Goal: Find specific page/section: Find specific page/section

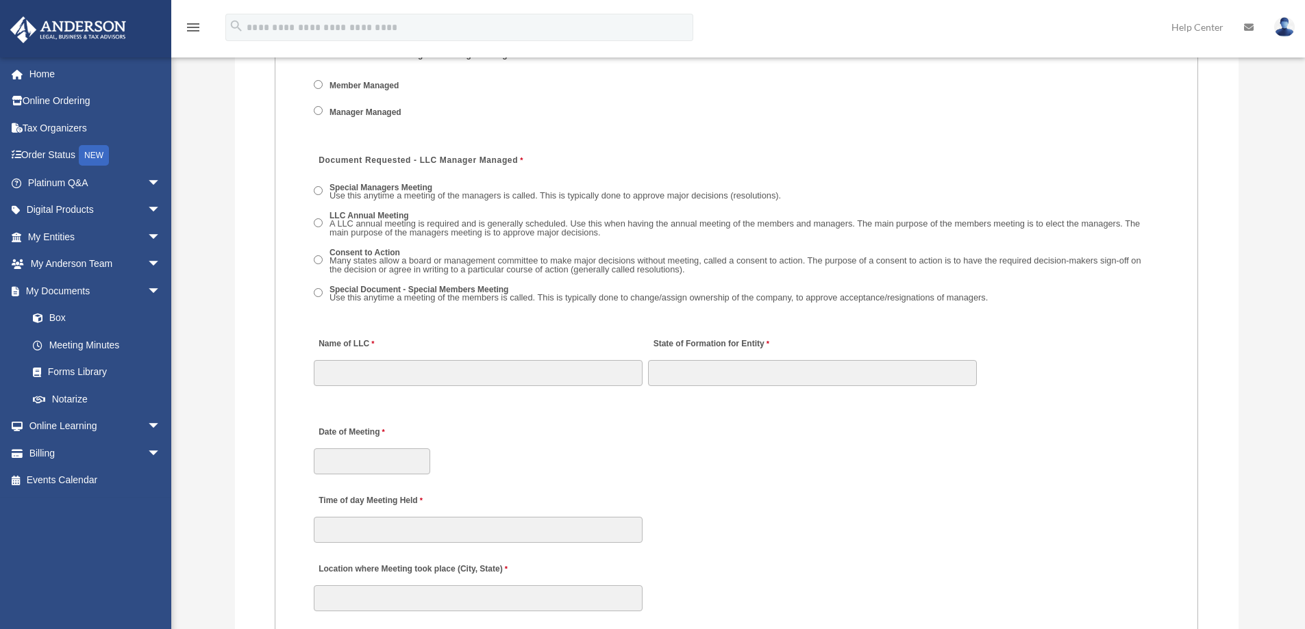
scroll to position [1985, 0]
click at [147, 258] on span "arrow_drop_down" at bounding box center [160, 265] width 27 height 28
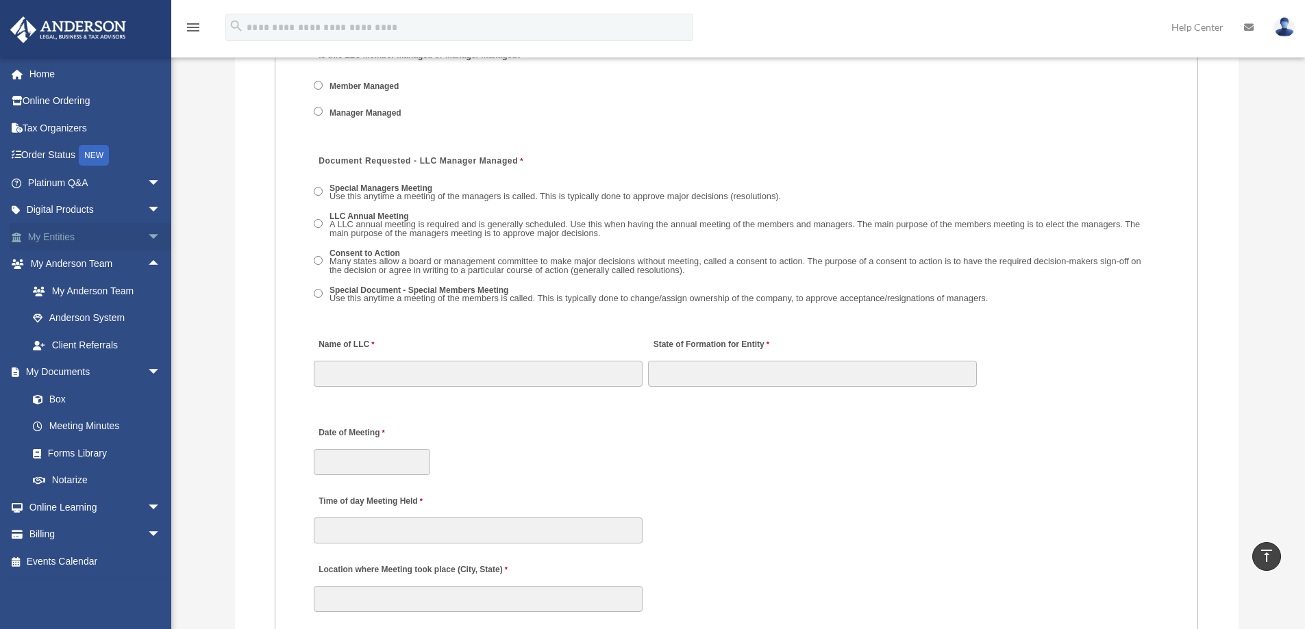
click at [147, 235] on span "arrow_drop_down" at bounding box center [160, 237] width 27 height 28
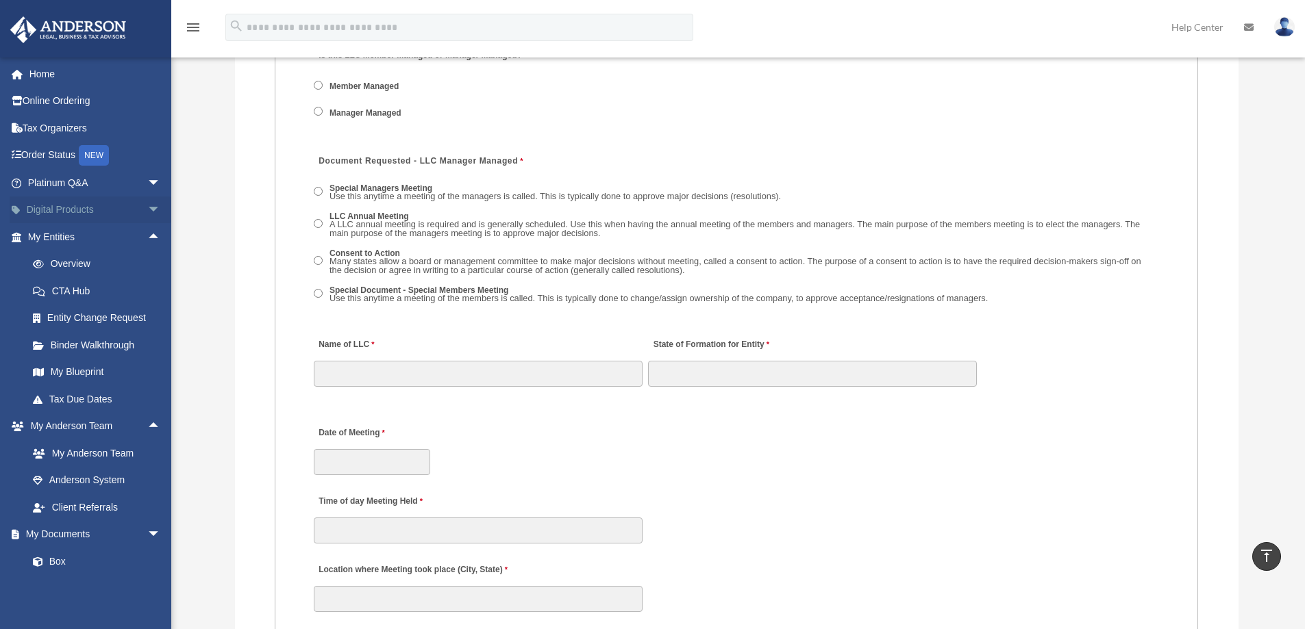
click at [147, 210] on span "arrow_drop_down" at bounding box center [160, 211] width 27 height 28
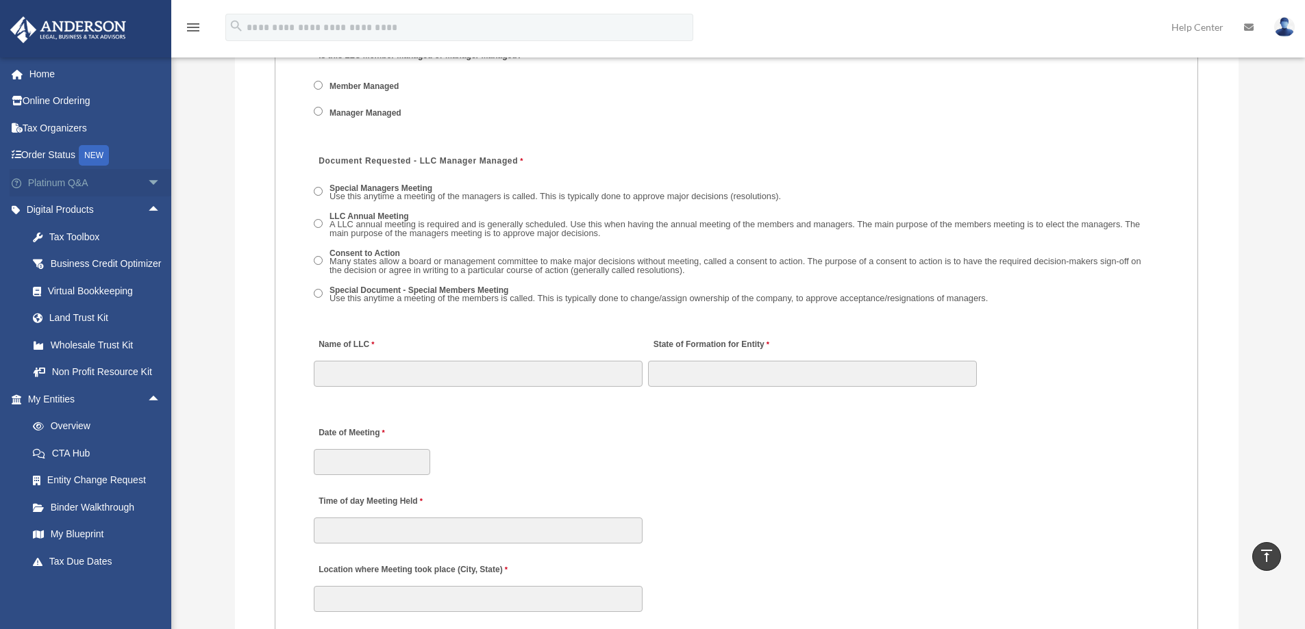
click at [147, 181] on span "arrow_drop_down" at bounding box center [160, 183] width 27 height 28
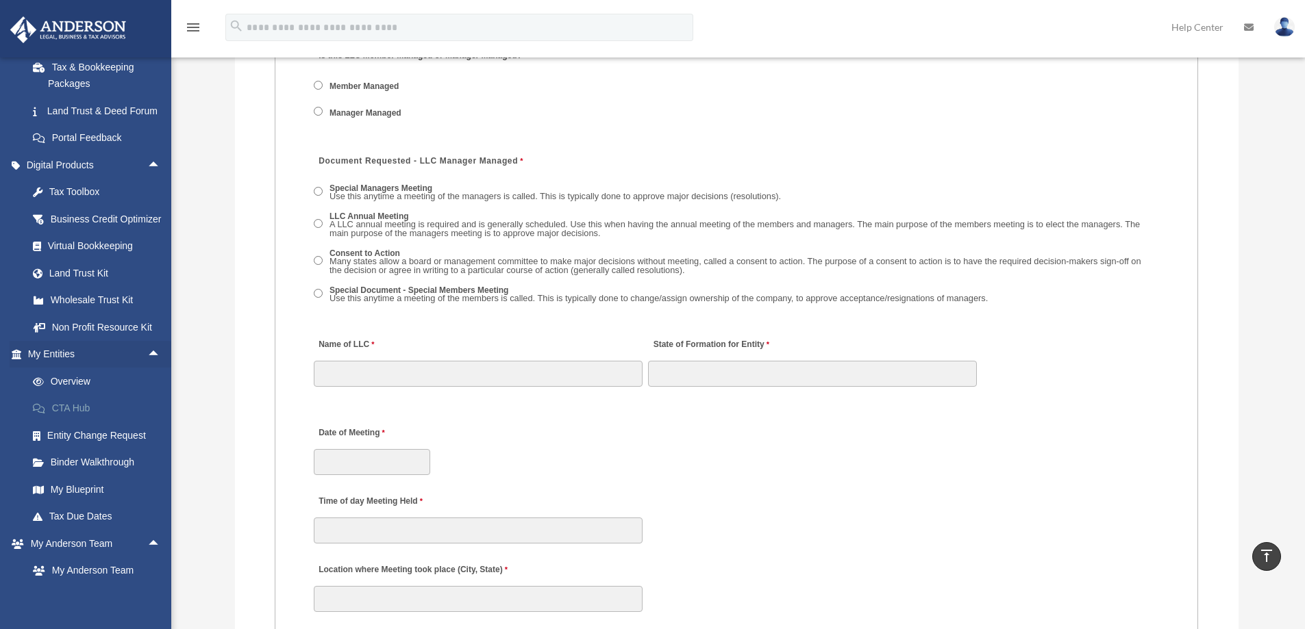
scroll to position [342, 0]
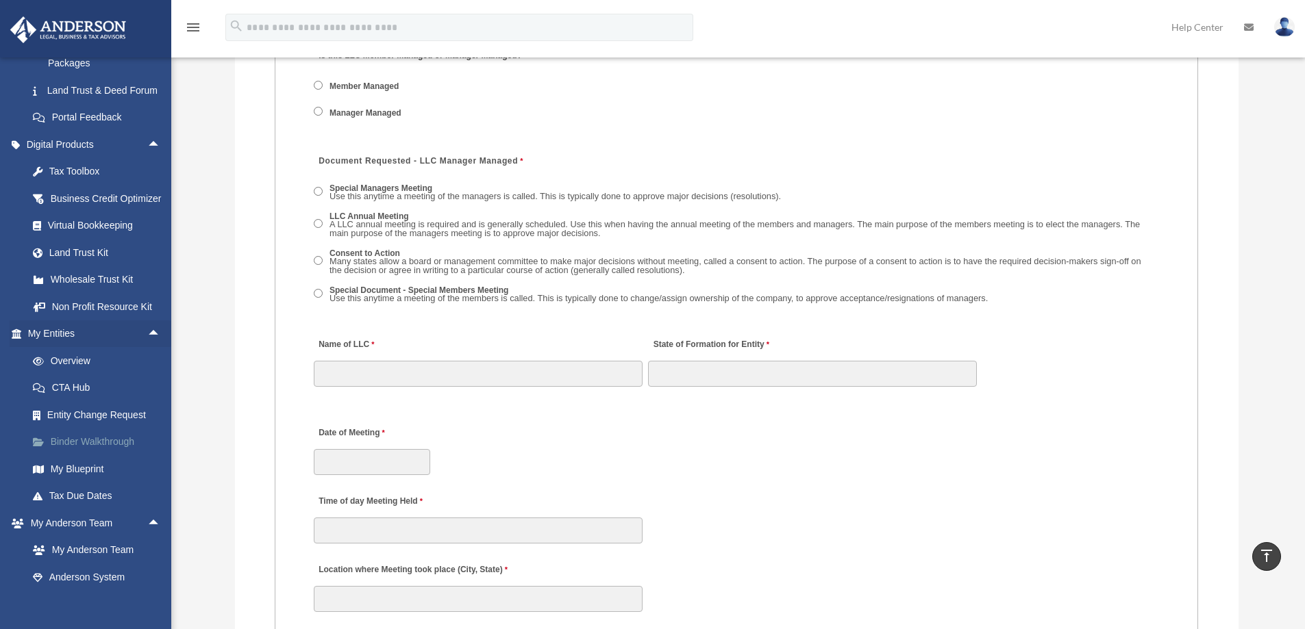
click at [103, 456] on link "Binder Walkthrough" at bounding box center [100, 442] width 162 height 27
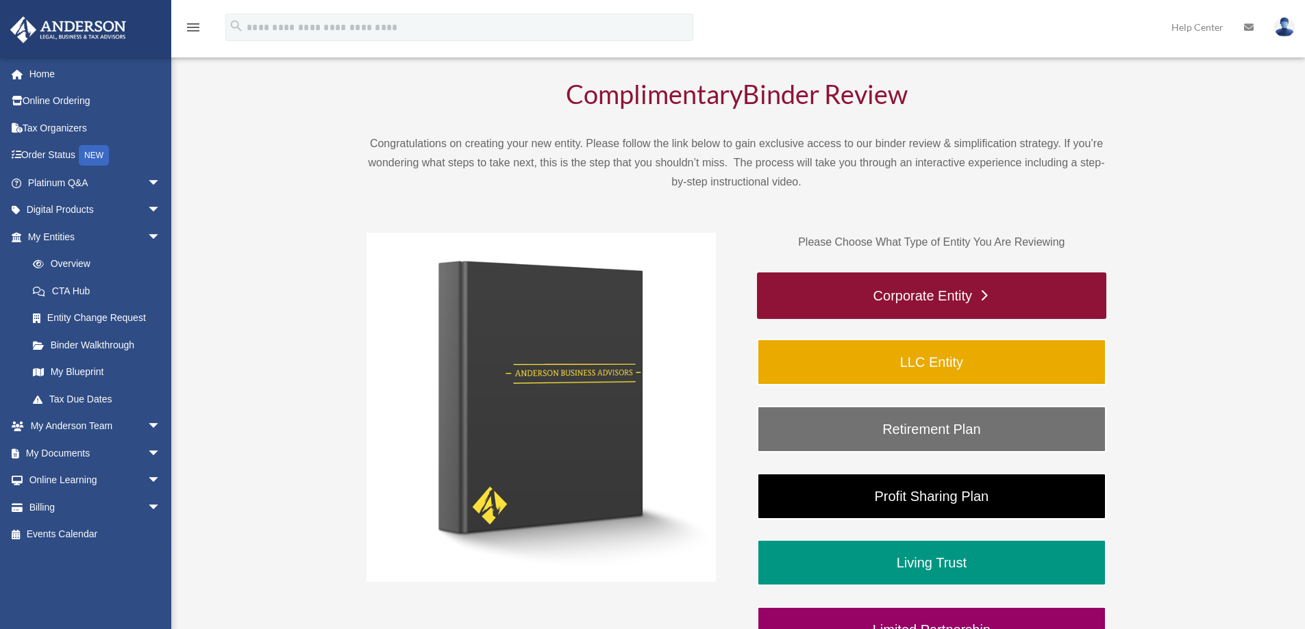
scroll to position [205, 0]
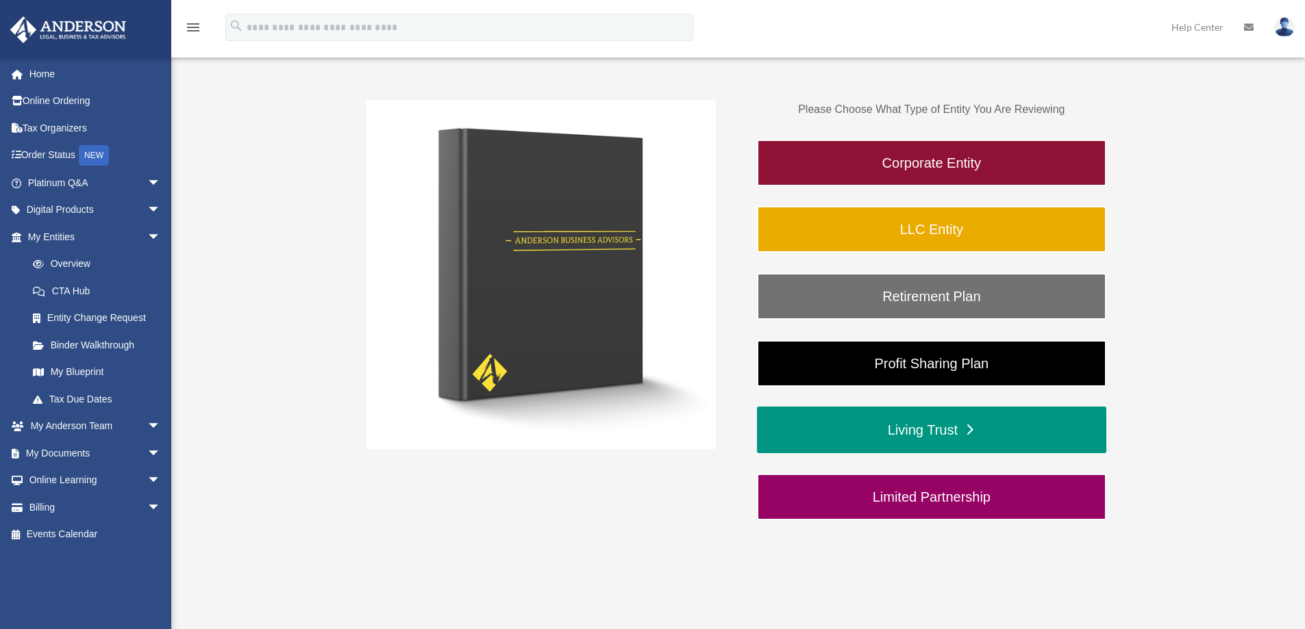
click at [967, 425] on link "Living Trust" at bounding box center [931, 430] width 349 height 47
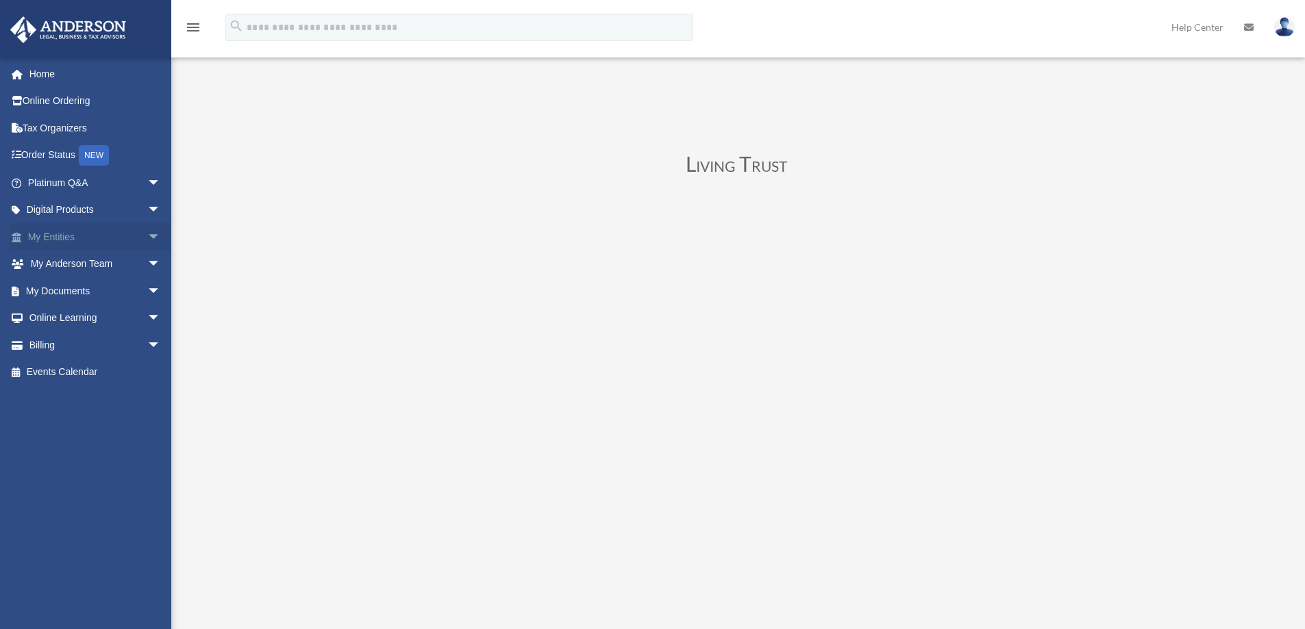
click at [147, 236] on span "arrow_drop_down" at bounding box center [160, 237] width 27 height 28
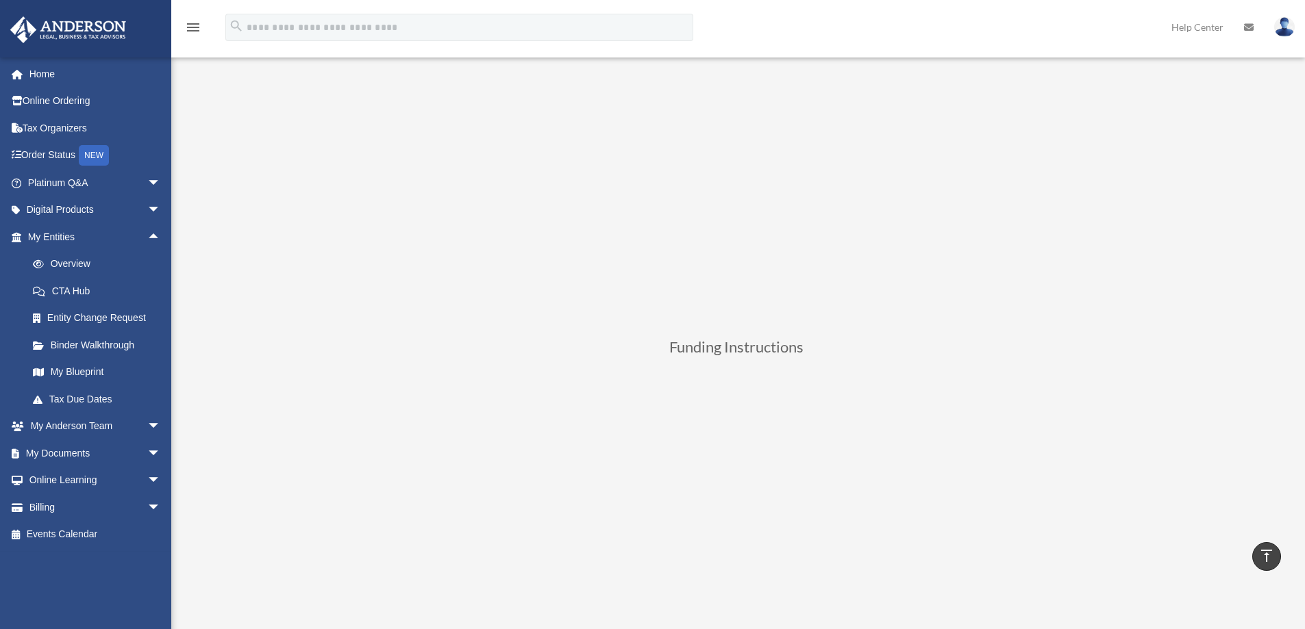
scroll to position [274, 0]
click at [1256, 230] on div "Binder Review Living Trust date_range Published on Last updated June 7, 2024 Ja…" at bounding box center [736, 420] width 1044 height 1236
